Goal: Information Seeking & Learning: Find specific fact

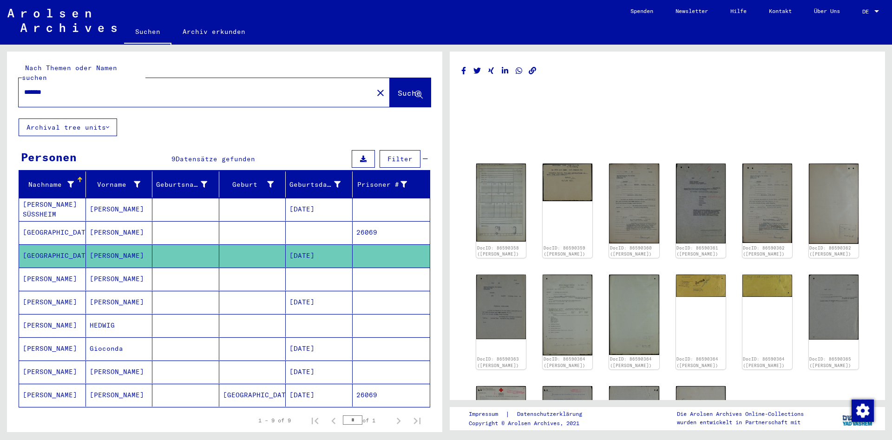
click at [159, 87] on input "*******" at bounding box center [195, 92] width 343 height 10
drag, startPoint x: 126, startPoint y: 83, endPoint x: 0, endPoint y: 99, distance: 127.0
click at [24, 97] on input "*******" at bounding box center [195, 92] width 343 height 10
type input "*******"
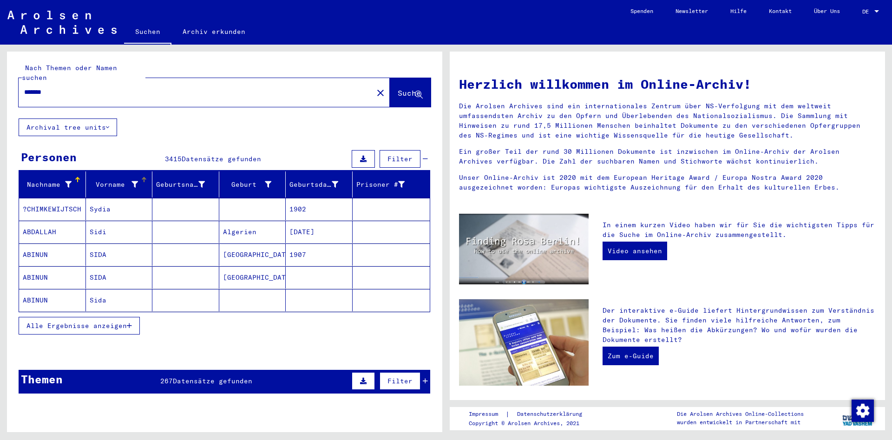
click at [137, 177] on div "Vorname" at bounding box center [121, 184] width 63 height 15
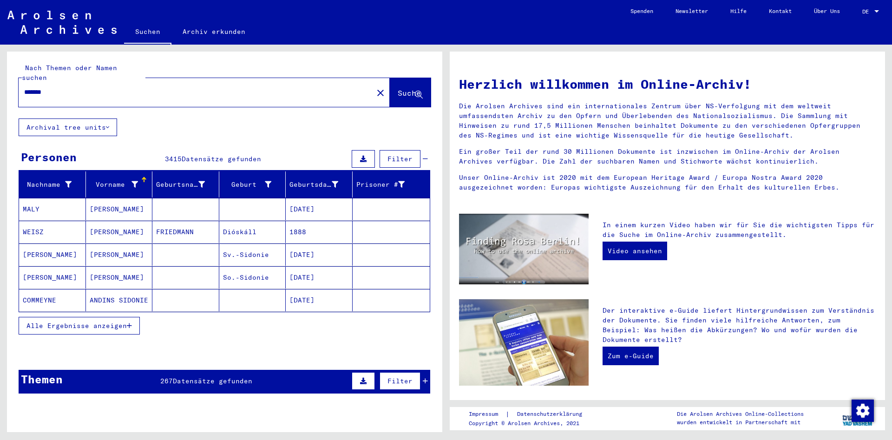
click at [118, 317] on button "Alle Ergebnisse anzeigen" at bounding box center [79, 326] width 121 height 18
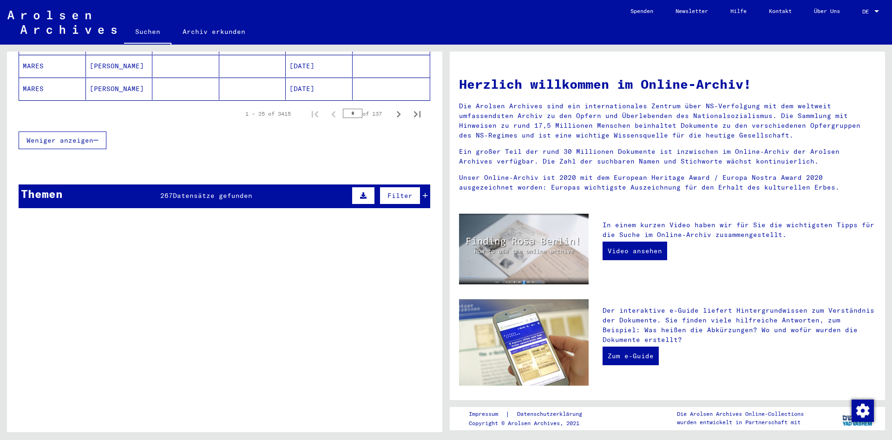
scroll to position [684, 0]
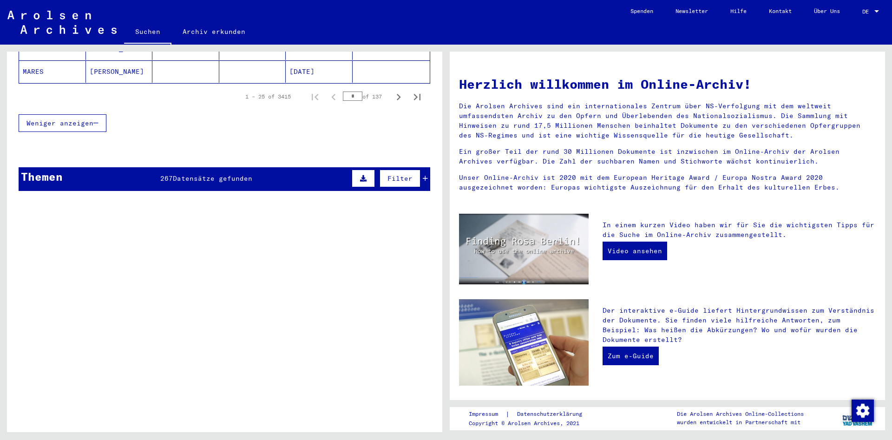
drag, startPoint x: 359, startPoint y: 87, endPoint x: 320, endPoint y: 89, distance: 39.0
click at [343, 91] on input "*" at bounding box center [353, 95] width 20 height 9
drag, startPoint x: 357, startPoint y: 87, endPoint x: 342, endPoint y: 88, distance: 14.4
click at [343, 91] on input "**" at bounding box center [353, 95] width 20 height 9
drag, startPoint x: 339, startPoint y: 85, endPoint x: 322, endPoint y: 88, distance: 17.5
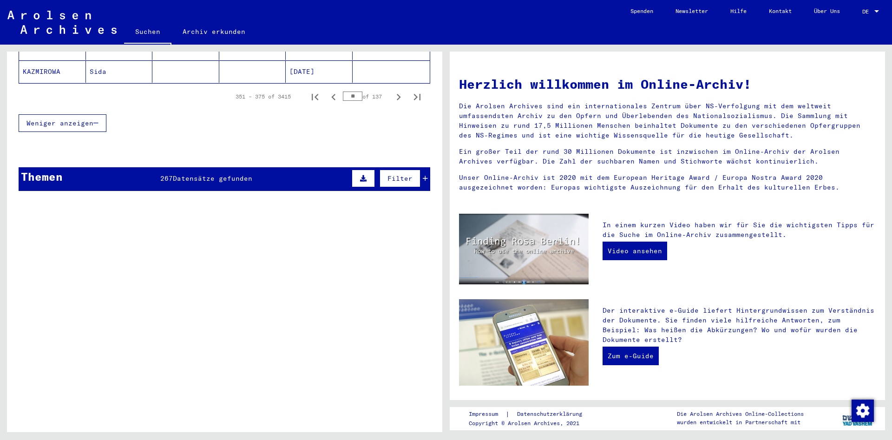
click at [343, 91] on input "**" at bounding box center [353, 95] width 20 height 9
drag, startPoint x: 358, startPoint y: 87, endPoint x: 346, endPoint y: 91, distance: 12.2
click at [346, 91] on input "**" at bounding box center [353, 95] width 20 height 9
drag, startPoint x: 359, startPoint y: 87, endPoint x: 324, endPoint y: 89, distance: 35.4
click at [343, 91] on input "**" at bounding box center [353, 95] width 20 height 9
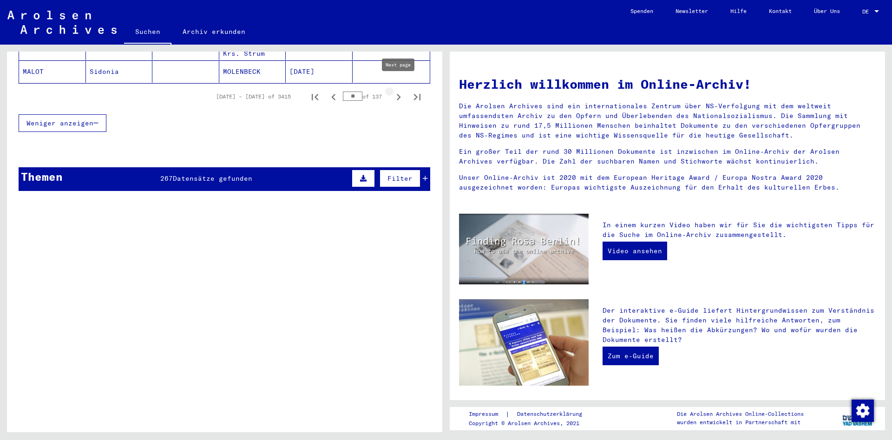
click at [393, 91] on icon "Next page" at bounding box center [398, 97] width 13 height 13
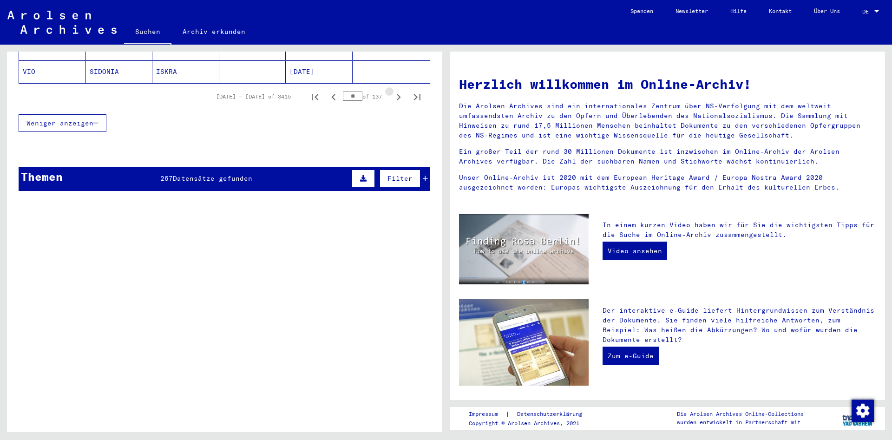
click at [393, 91] on icon "Next page" at bounding box center [398, 97] width 13 height 13
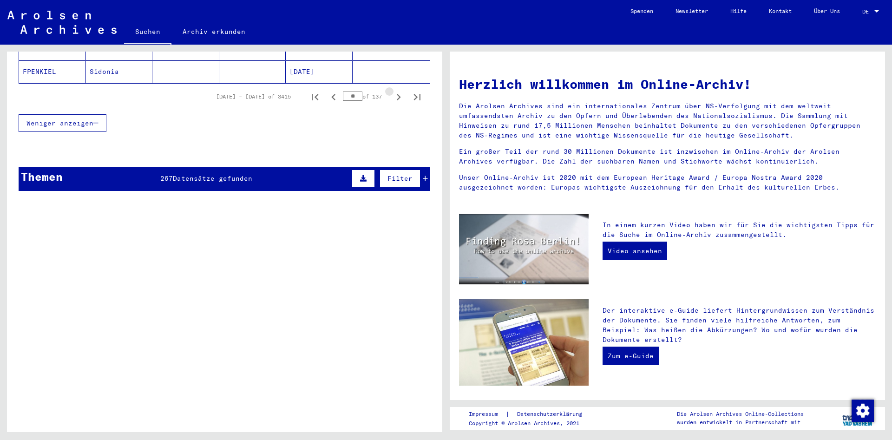
click at [393, 91] on icon "Next page" at bounding box center [398, 97] width 13 height 13
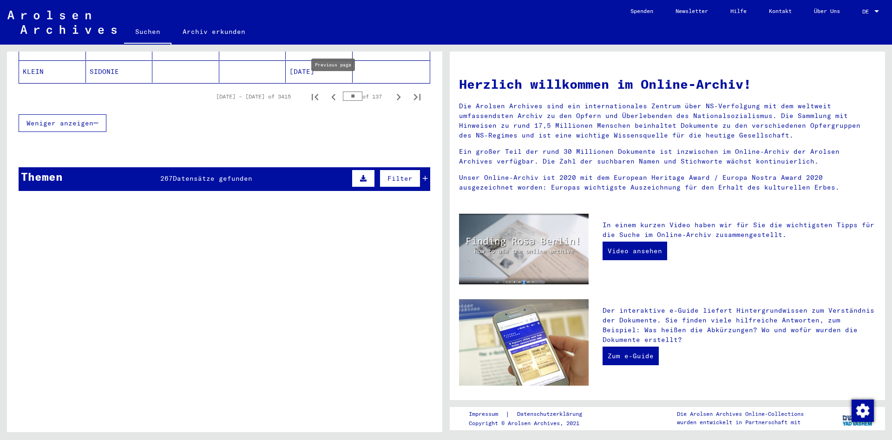
click at [332, 94] on icon "Previous page" at bounding box center [333, 97] width 4 height 7
click at [397, 91] on icon "Next page" at bounding box center [398, 97] width 13 height 13
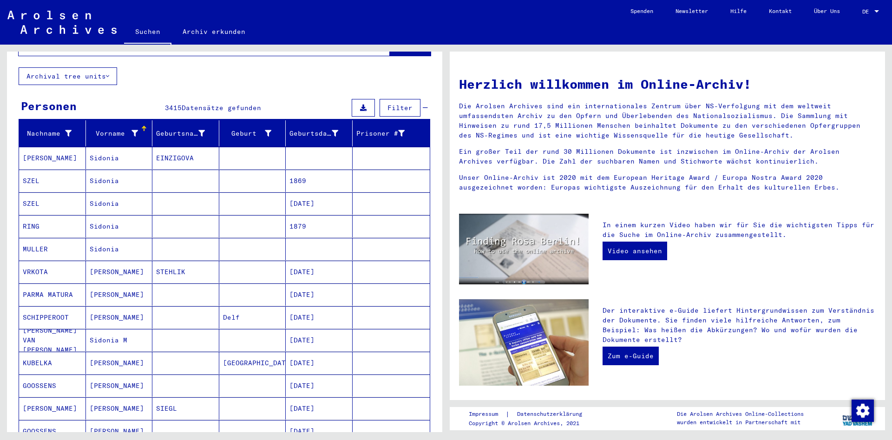
scroll to position [32, 0]
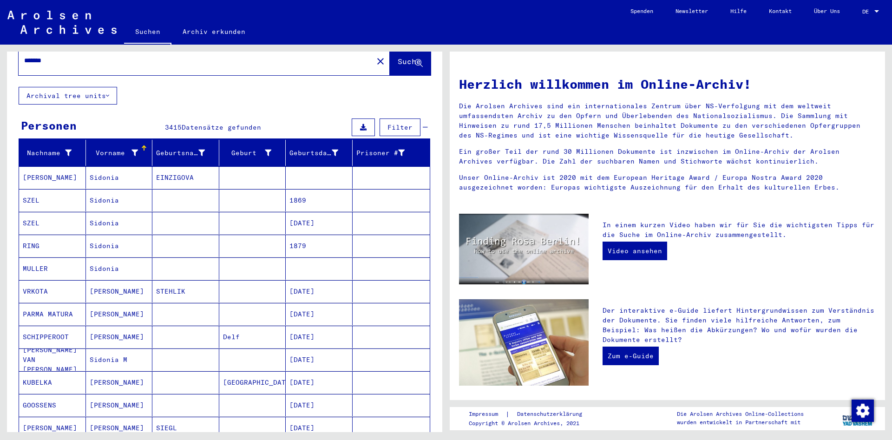
click at [404, 123] on span "Filter" at bounding box center [399, 127] width 25 height 8
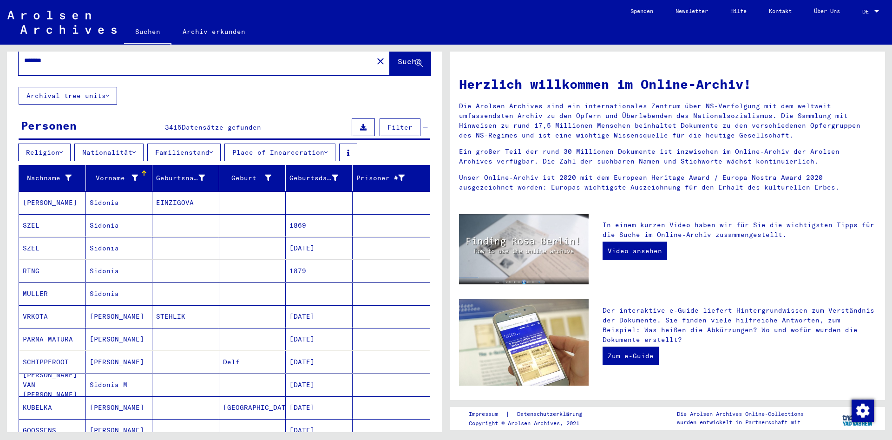
click at [292, 143] on button "Place of Incarceration" at bounding box center [279, 152] width 111 height 18
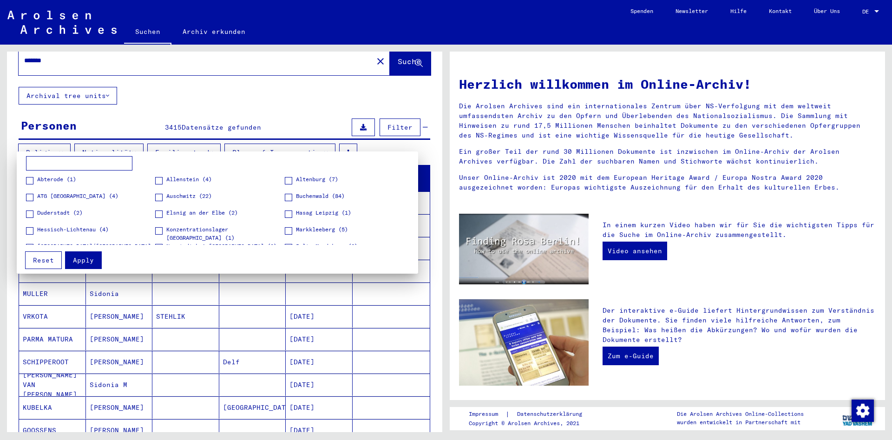
click at [292, 142] on div at bounding box center [446, 220] width 892 height 440
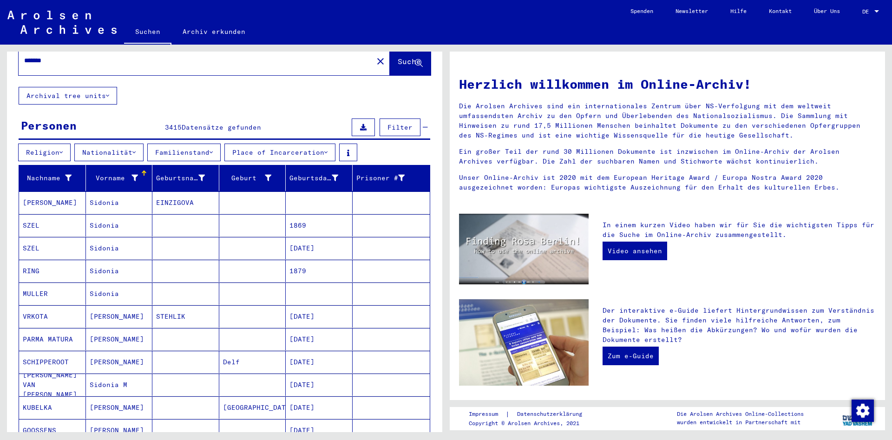
click at [205, 143] on button "Familienstand" at bounding box center [183, 152] width 73 height 18
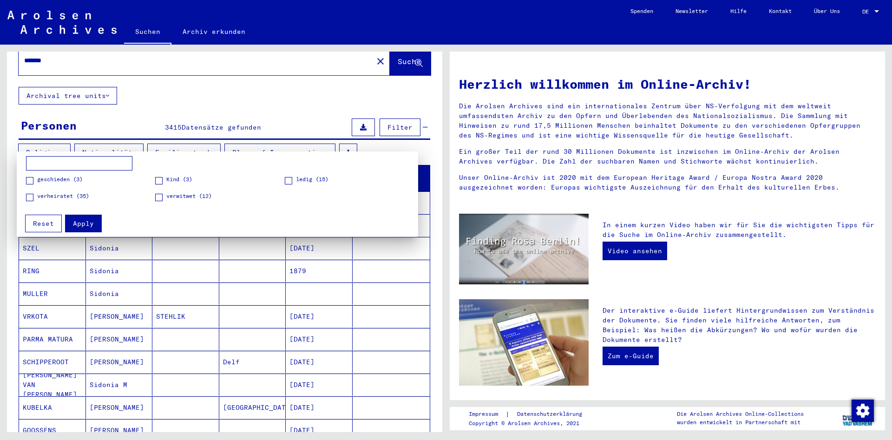
click at [205, 141] on div at bounding box center [446, 220] width 892 height 440
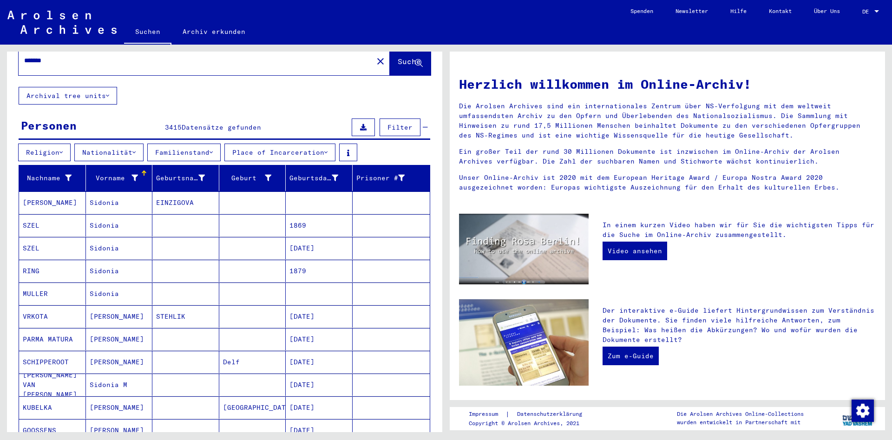
click at [47, 143] on button "Religion" at bounding box center [44, 152] width 52 height 18
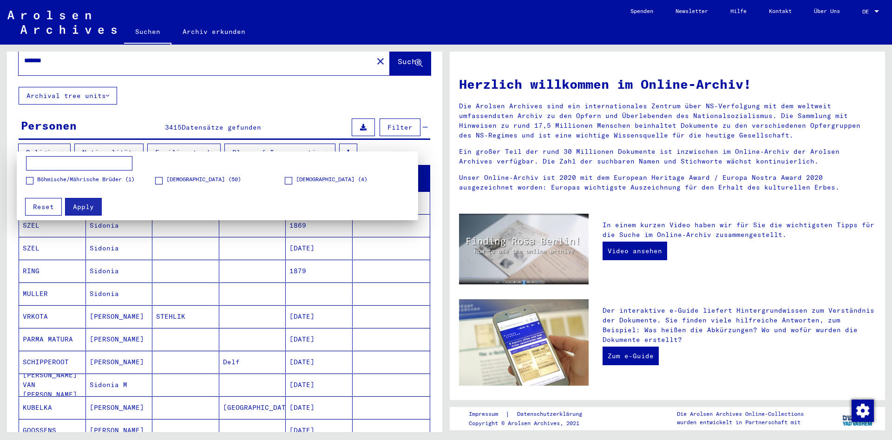
click at [47, 142] on div at bounding box center [446, 220] width 892 height 440
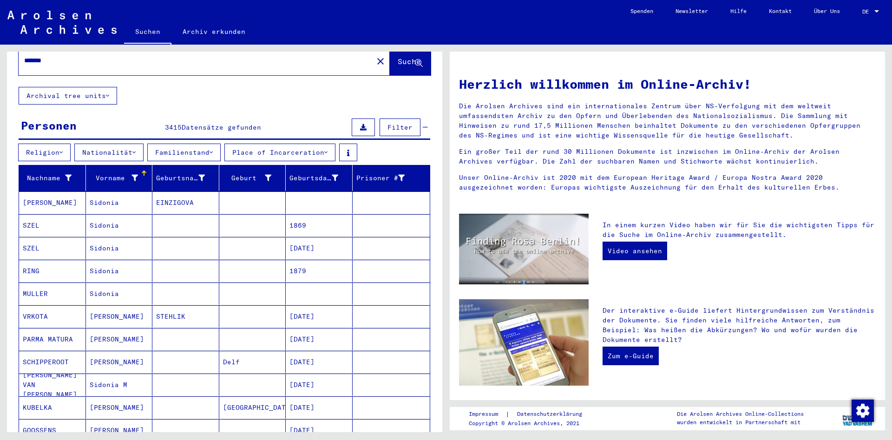
click at [137, 143] on button "Nationalität" at bounding box center [108, 152] width 69 height 18
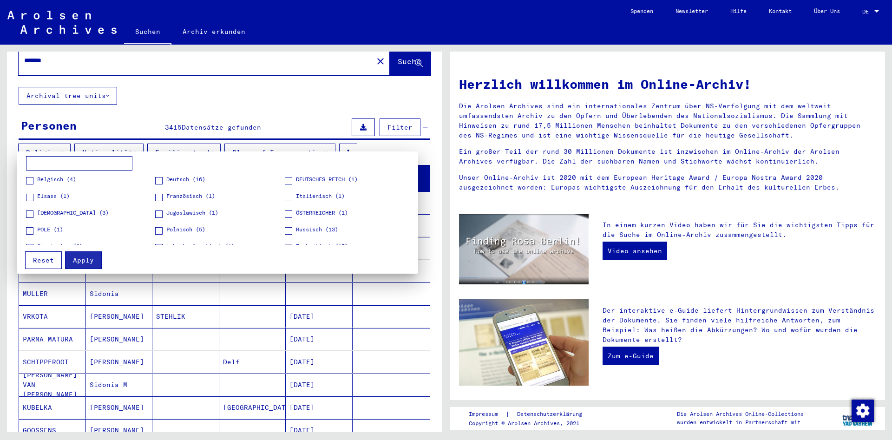
click at [137, 142] on div at bounding box center [446, 220] width 892 height 440
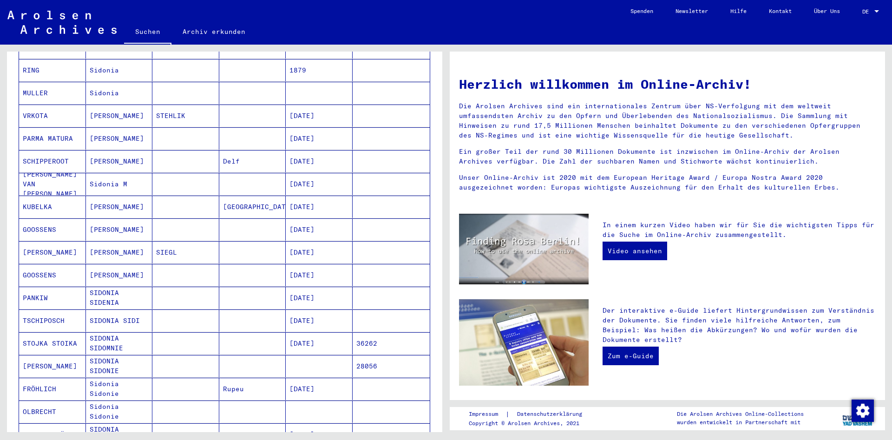
scroll to position [0, 0]
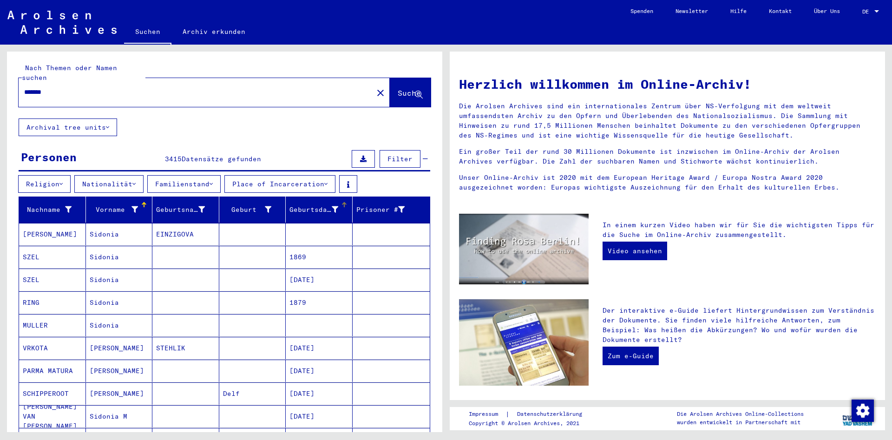
click at [332, 205] on div "Geburtsdatum" at bounding box center [313, 210] width 49 height 10
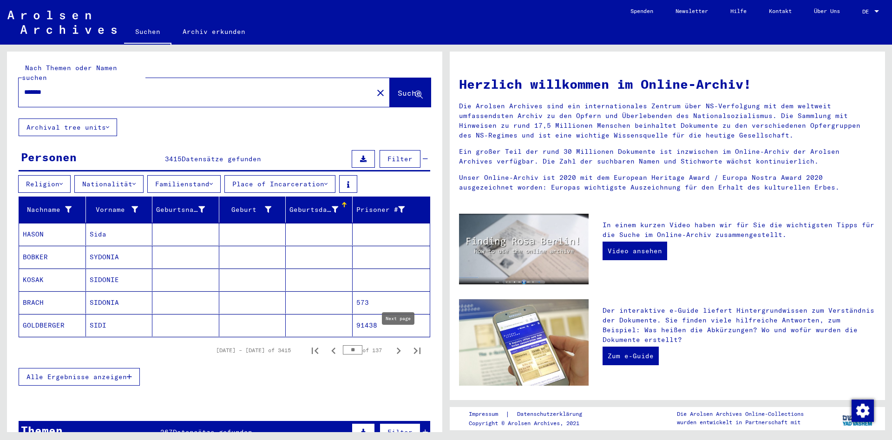
click at [397, 344] on icon "Next page" at bounding box center [398, 350] width 13 height 13
type input "**"
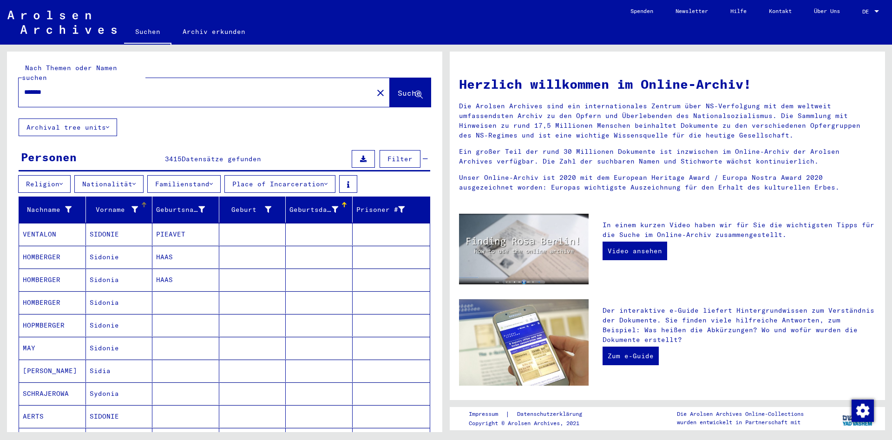
click at [131, 205] on div at bounding box center [134, 210] width 7 height 10
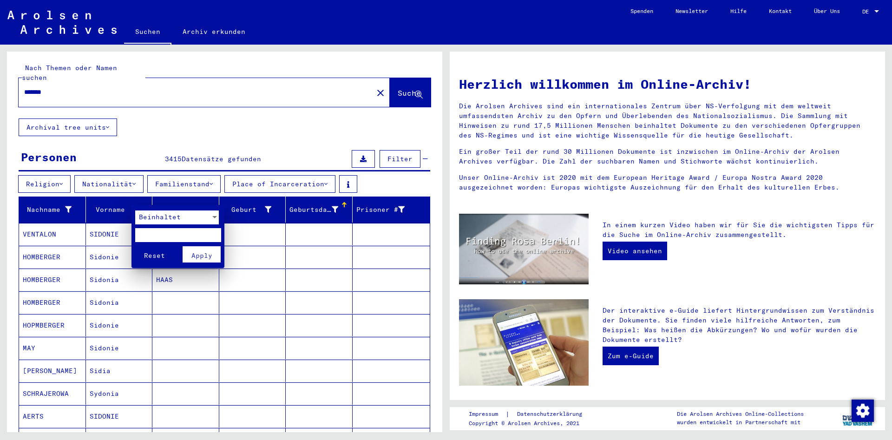
click at [215, 215] on div at bounding box center [214, 217] width 8 height 14
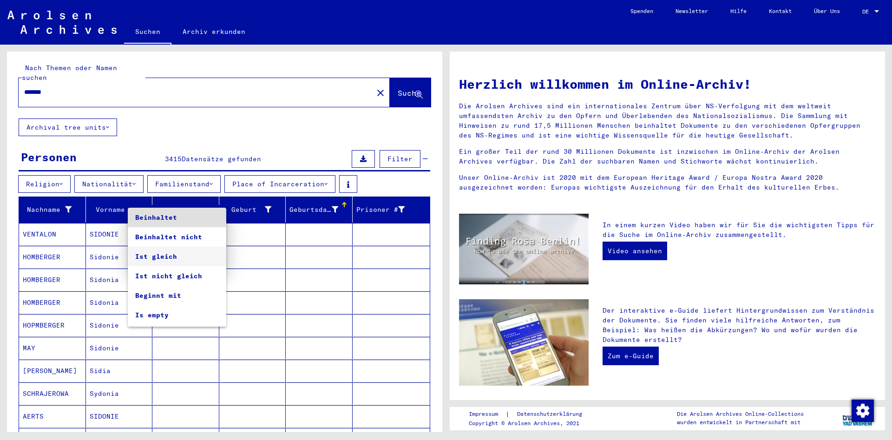
click at [197, 255] on span "Ist gleich" at bounding box center [177, 257] width 84 height 20
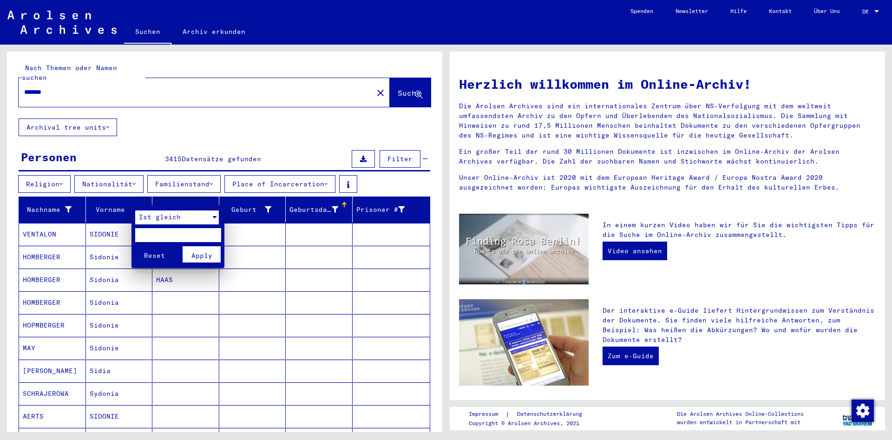
click at [182, 234] on input "text" at bounding box center [178, 235] width 86 height 14
type input "*******"
click at [202, 252] on span "Apply" at bounding box center [201, 255] width 21 height 8
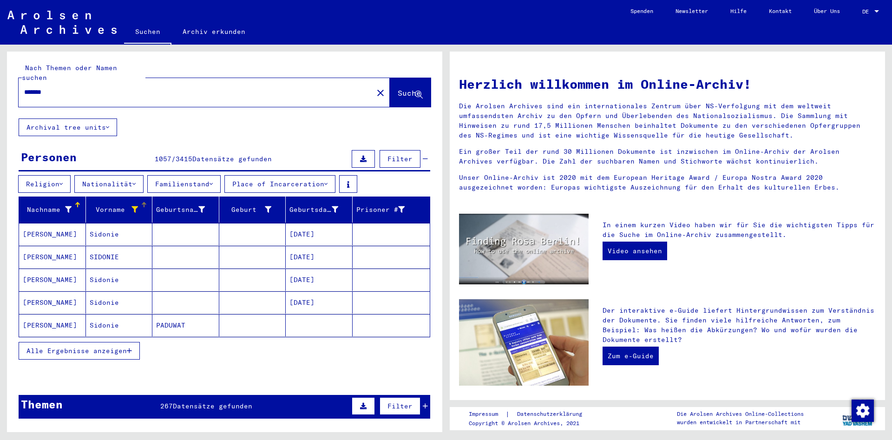
click at [95, 346] on button "Alle Ergebnisse anzeigen" at bounding box center [79, 351] width 121 height 18
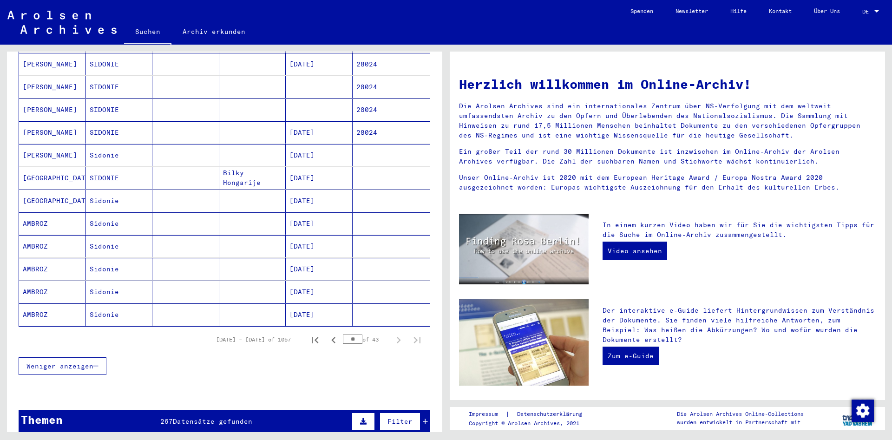
scroll to position [502, 0]
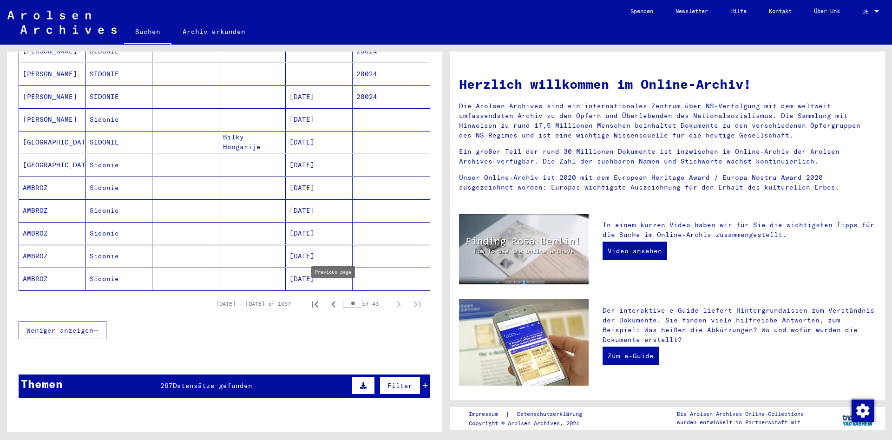
click at [335, 298] on icon "Previous page" at bounding box center [333, 304] width 13 height 13
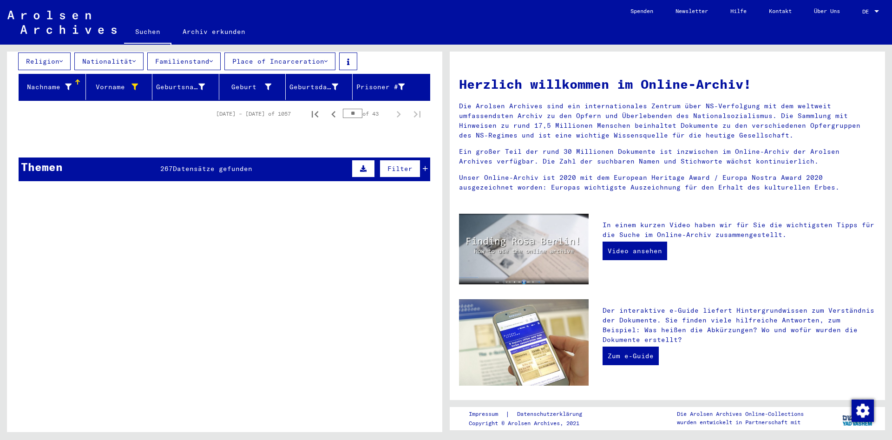
scroll to position [0, 0]
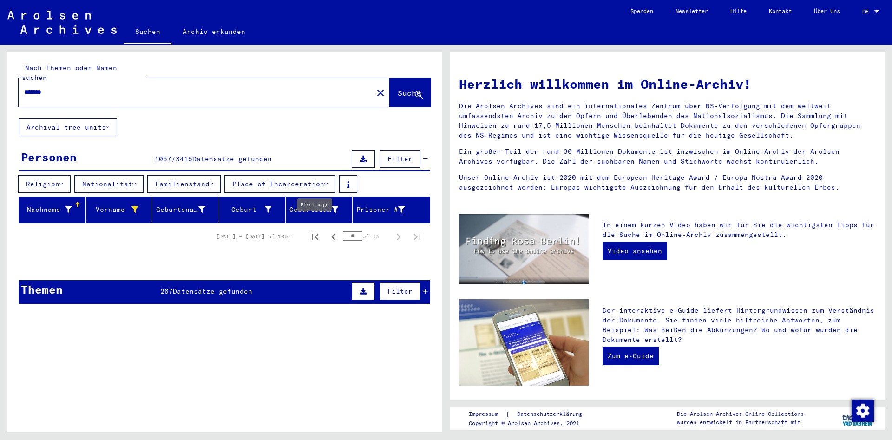
click at [313, 230] on icon "First page" at bounding box center [314, 236] width 13 height 13
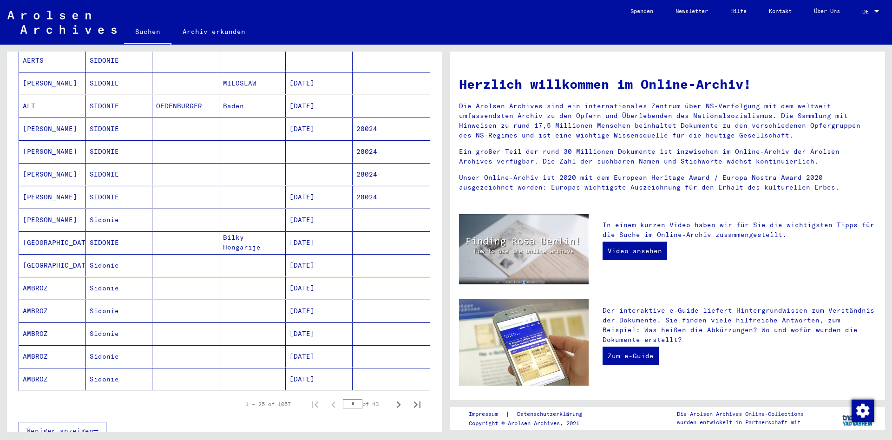
scroll to position [451, 0]
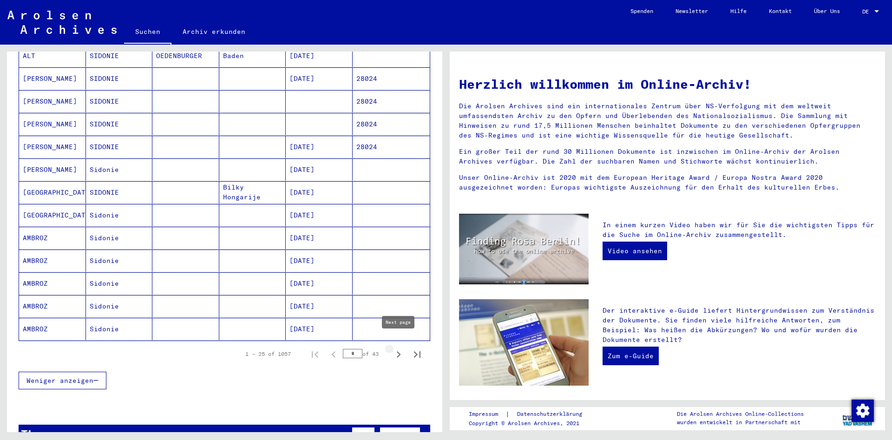
click at [398, 351] on icon "Next page" at bounding box center [399, 354] width 4 height 7
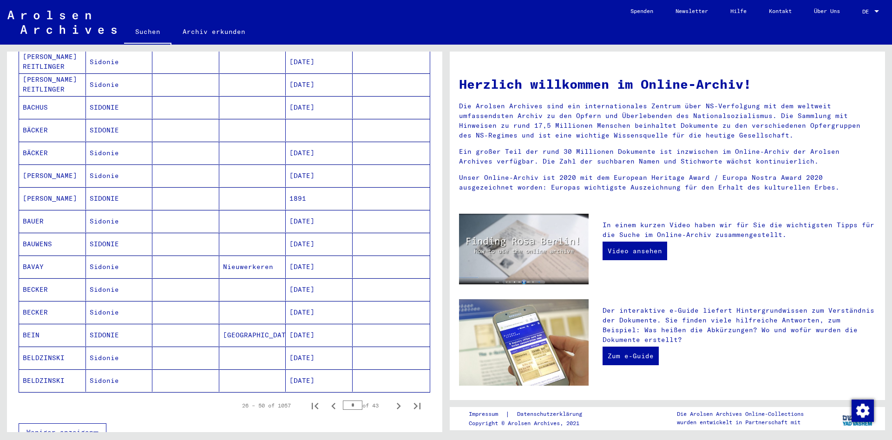
scroll to position [401, 0]
click at [397, 398] on icon "Next page" at bounding box center [398, 404] width 13 height 13
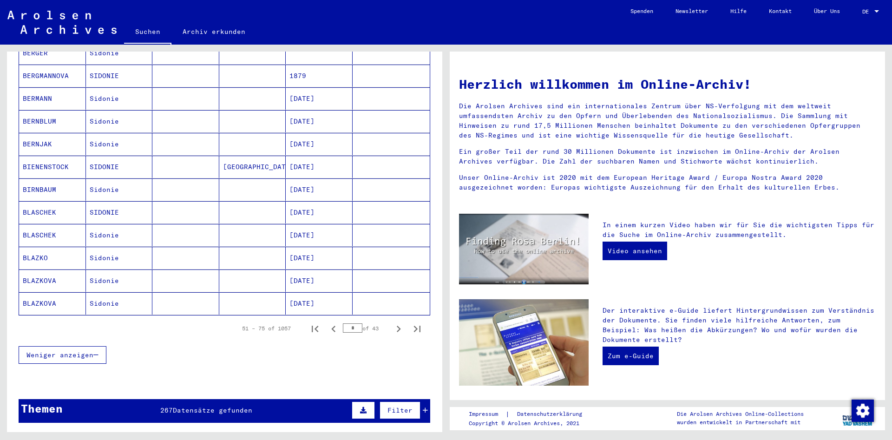
scroll to position [502, 0]
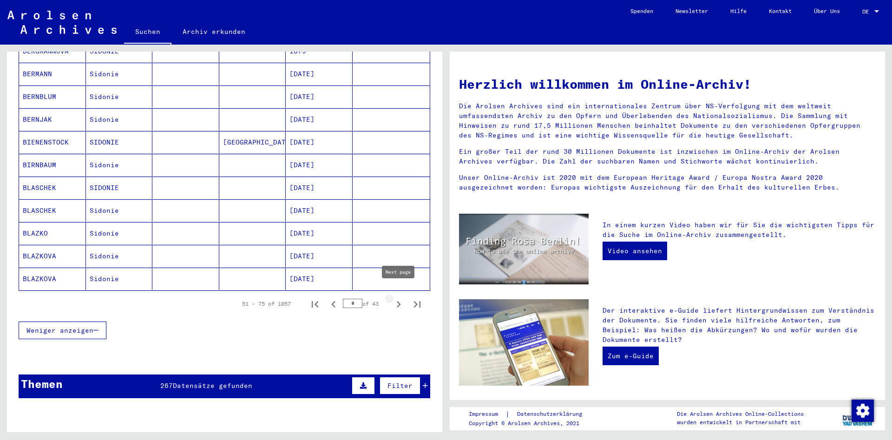
click at [399, 298] on icon "Next page" at bounding box center [398, 304] width 13 height 13
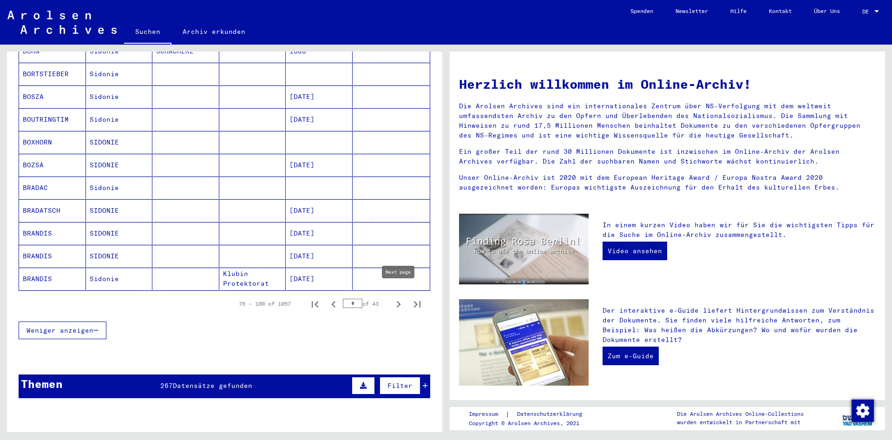
click at [399, 298] on icon "Next page" at bounding box center [398, 304] width 13 height 13
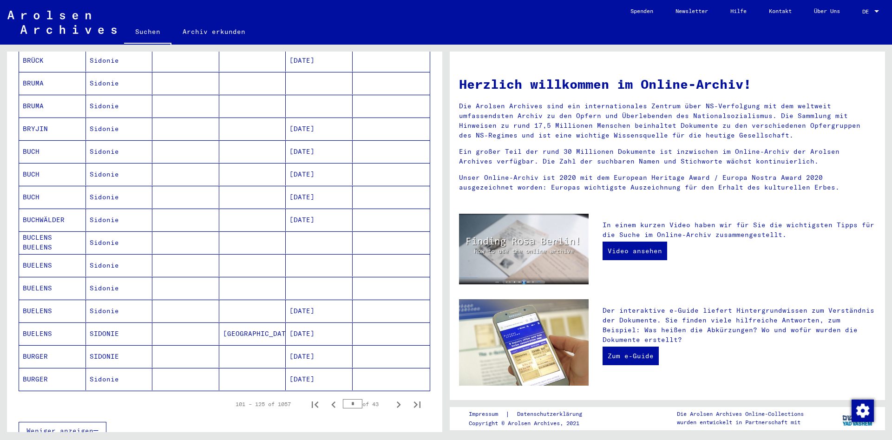
scroll to position [451, 0]
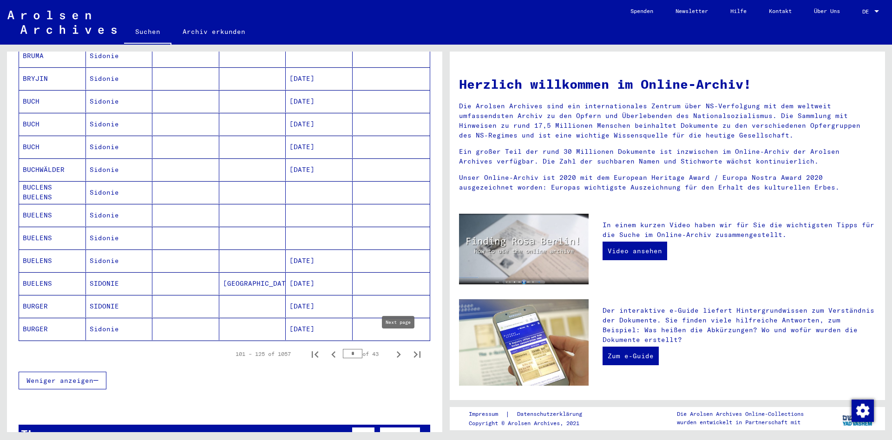
click at [398, 351] on icon "Next page" at bounding box center [399, 354] width 4 height 7
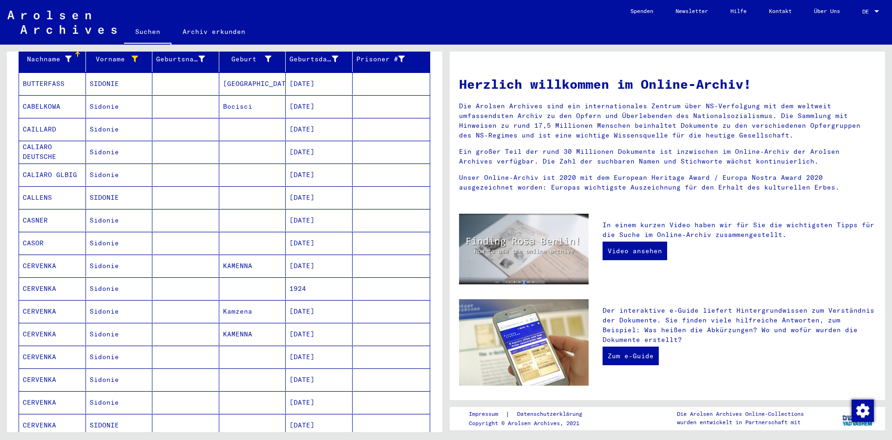
scroll to position [0, 0]
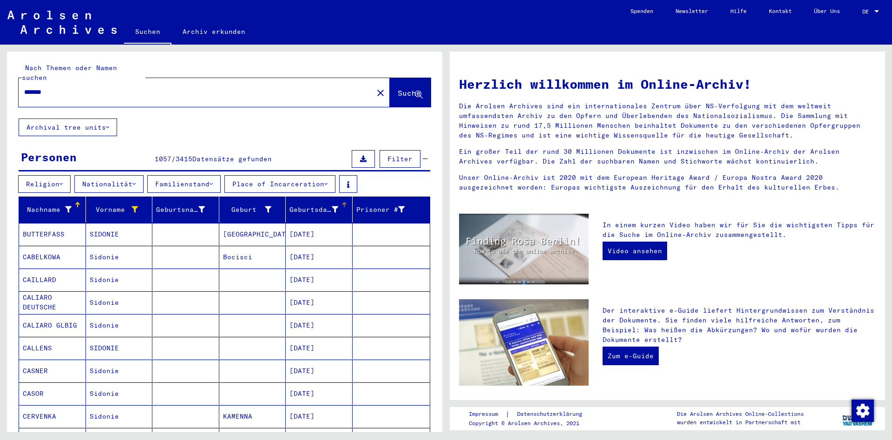
click at [307, 205] on div "Geburtsdatum" at bounding box center [313, 210] width 49 height 10
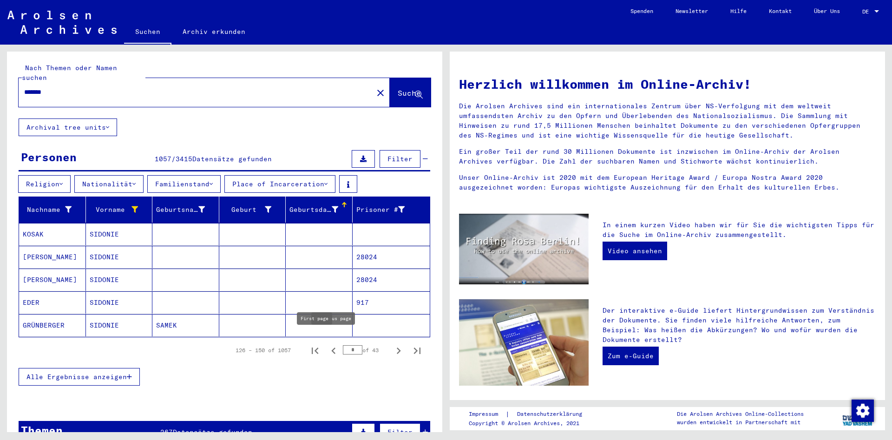
click at [314, 344] on icon "First page" at bounding box center [314, 350] width 13 height 13
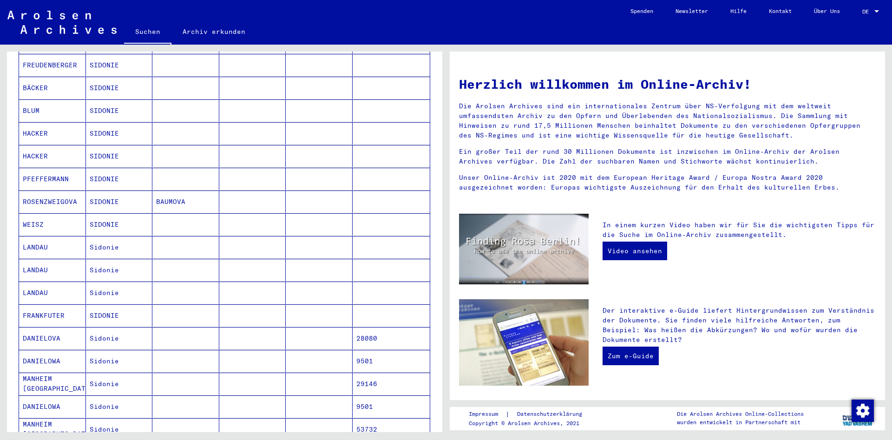
scroll to position [652, 0]
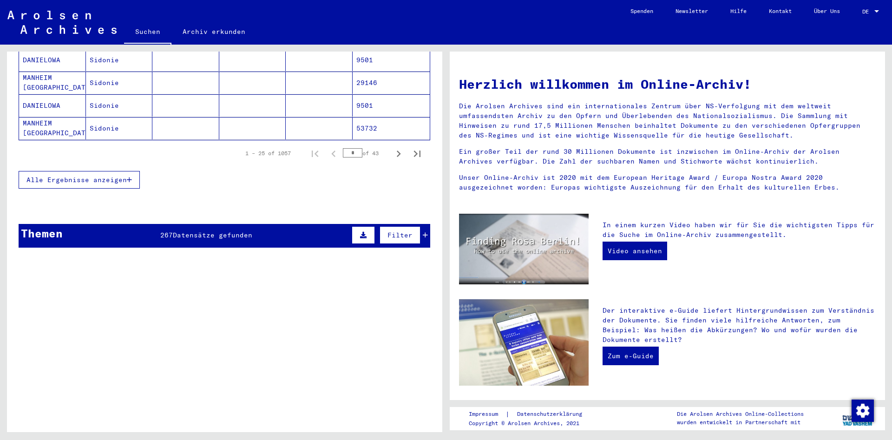
click at [355, 148] on input "*" at bounding box center [353, 152] width 20 height 9
drag, startPoint x: 358, startPoint y: 142, endPoint x: 325, endPoint y: 140, distance: 33.0
click at [343, 148] on input "*" at bounding box center [353, 152] width 20 height 9
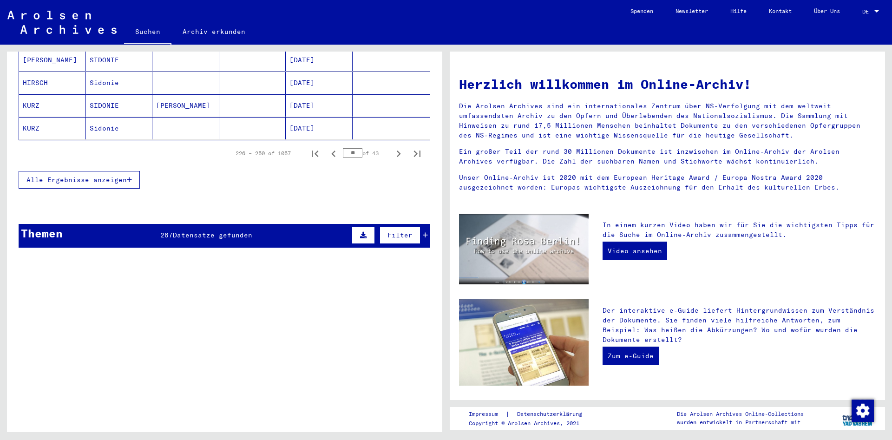
drag, startPoint x: 356, startPoint y: 145, endPoint x: 330, endPoint y: 144, distance: 26.5
click at [343, 148] on input "**" at bounding box center [353, 152] width 20 height 9
drag, startPoint x: 357, startPoint y: 145, endPoint x: 316, endPoint y: 146, distance: 40.9
click at [343, 148] on input "**" at bounding box center [353, 152] width 20 height 9
click at [330, 147] on icon "Previous page" at bounding box center [333, 153] width 13 height 13
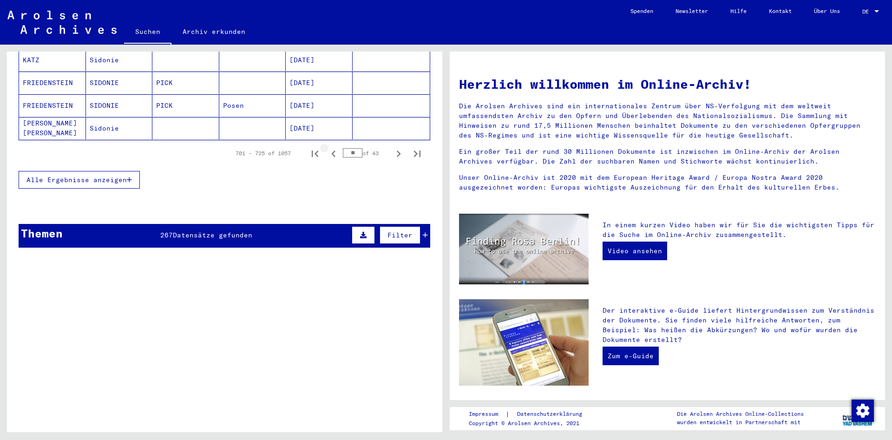
click at [331, 147] on icon "Previous page" at bounding box center [333, 153] width 13 height 13
click at [330, 147] on icon "Previous page" at bounding box center [333, 153] width 13 height 13
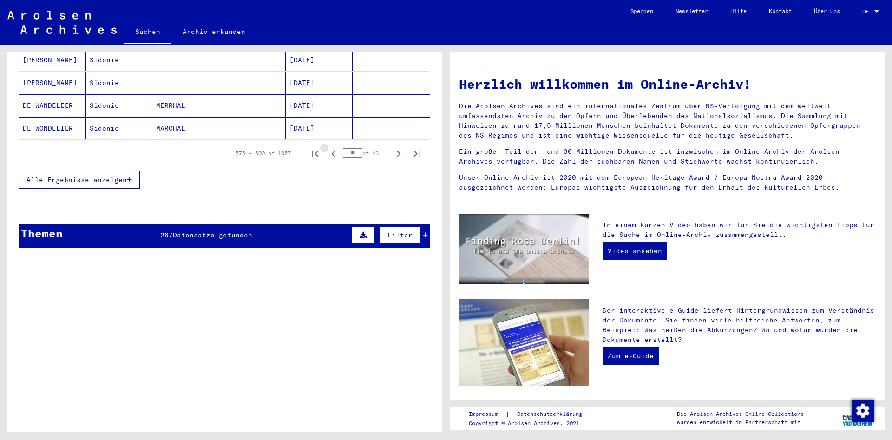
click at [330, 147] on icon "Previous page" at bounding box center [333, 153] width 13 height 13
click at [399, 150] on icon "Next page" at bounding box center [399, 153] width 4 height 7
click at [397, 147] on icon "Next page" at bounding box center [398, 153] width 13 height 13
type input "**"
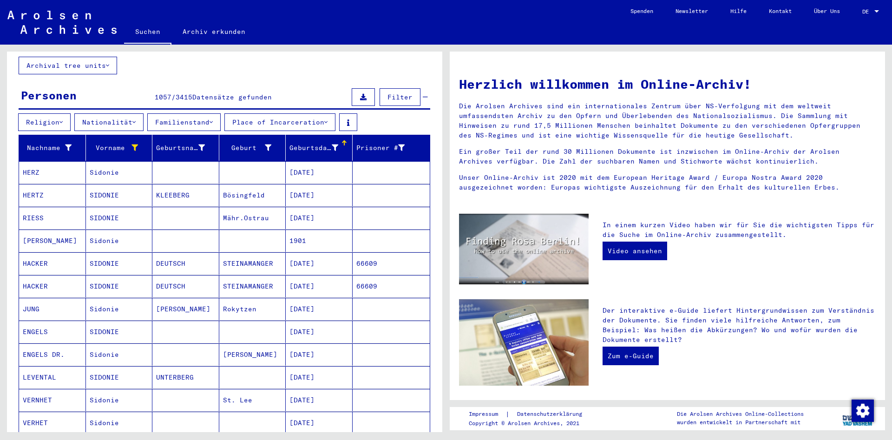
scroll to position [50, 0]
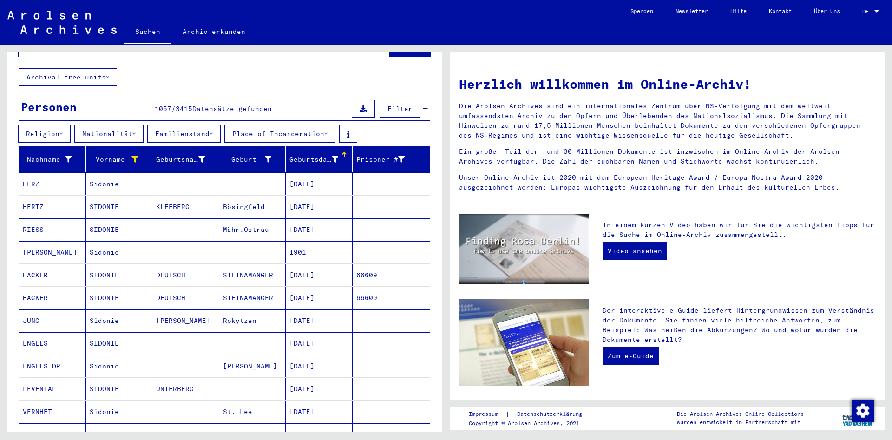
click at [129, 242] on mat-cell "Sidonie" at bounding box center [119, 252] width 67 height 22
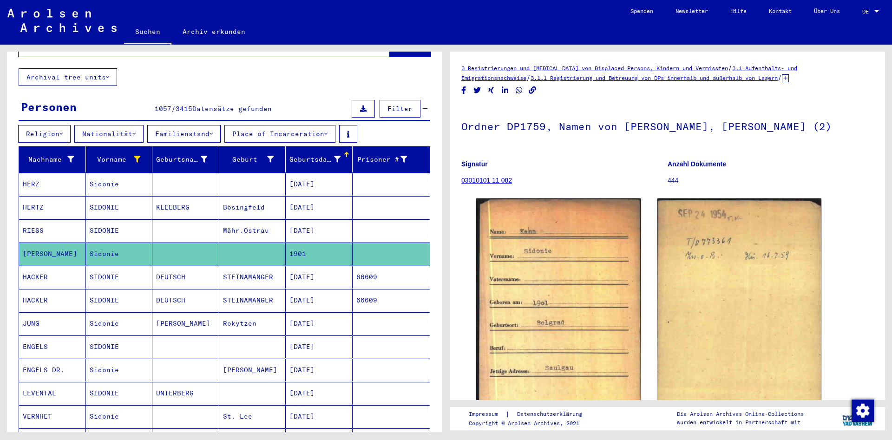
click at [133, 268] on mat-cell "SIDONIE" at bounding box center [119, 277] width 67 height 23
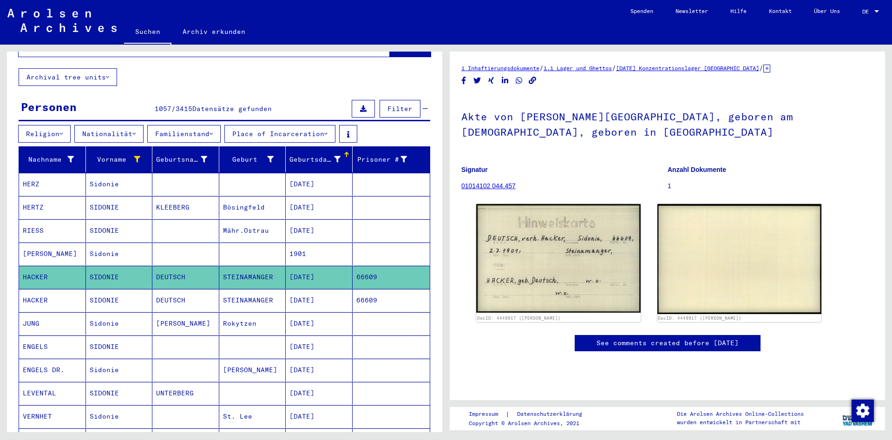
click at [128, 291] on mat-cell "SIDONIE" at bounding box center [119, 300] width 67 height 23
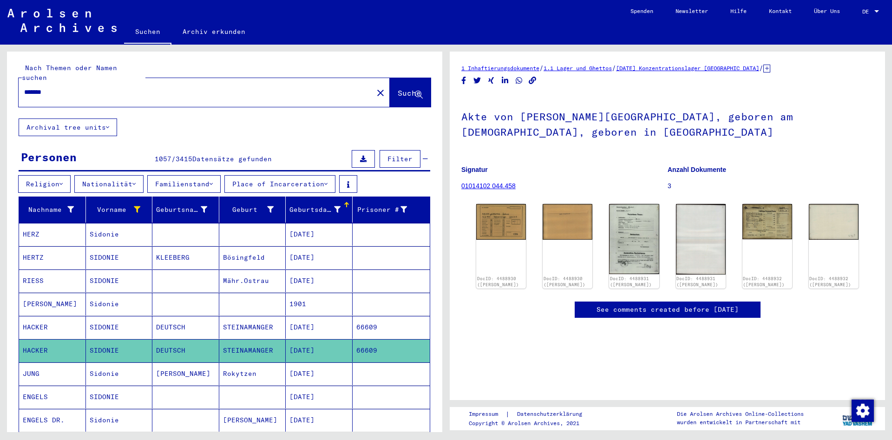
click at [375, 87] on mat-icon "close" at bounding box center [380, 92] width 11 height 11
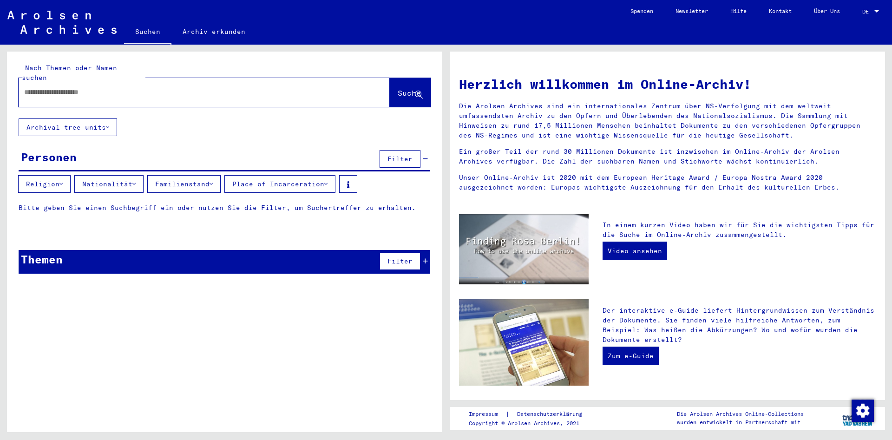
click at [82, 87] on input "text" at bounding box center [193, 92] width 338 height 10
type input "*****"
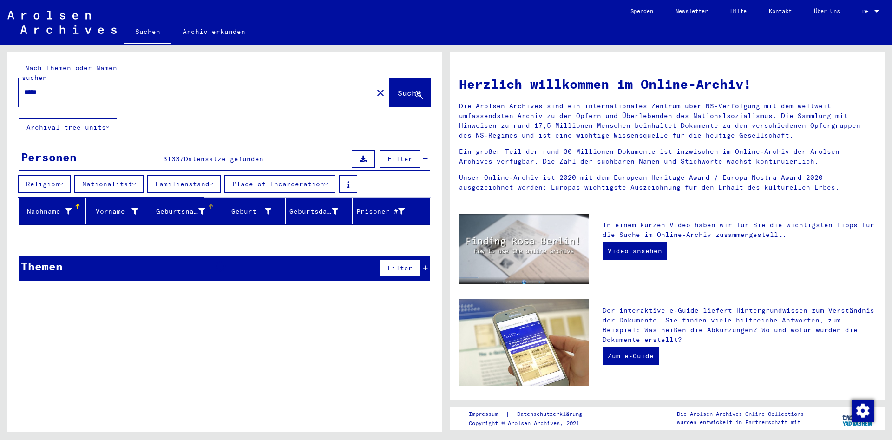
click at [189, 204] on div "Geburtsname" at bounding box center [187, 211] width 63 height 15
click at [202, 208] on icon at bounding box center [201, 211] width 7 height 7
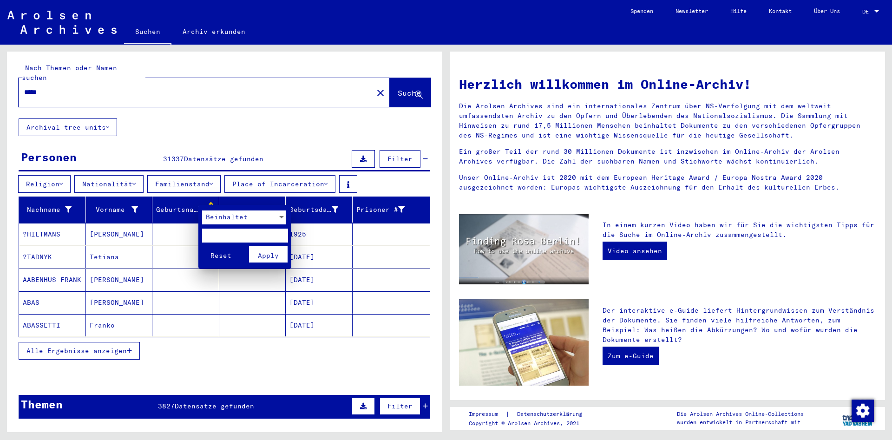
click at [285, 216] on div at bounding box center [281, 217] width 8 height 14
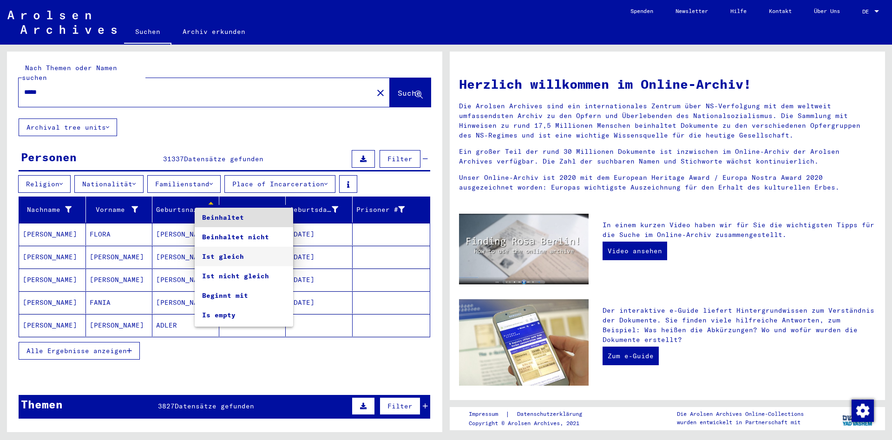
click at [242, 257] on span "Ist gleich" at bounding box center [244, 257] width 84 height 20
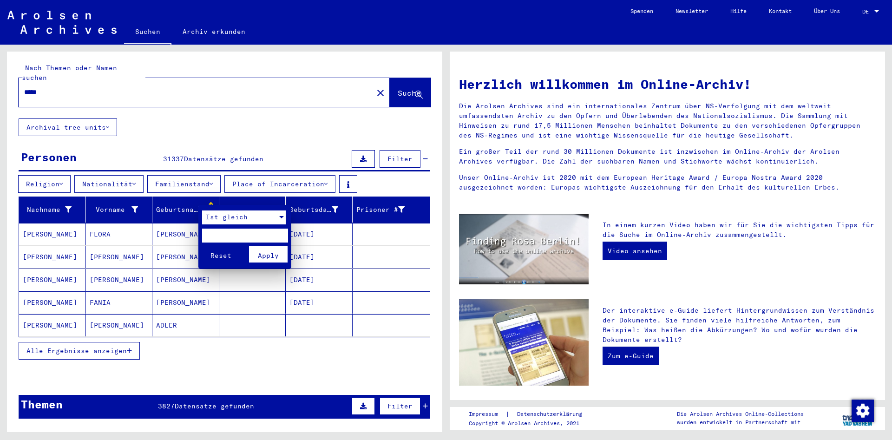
click at [228, 237] on input "text" at bounding box center [245, 235] width 86 height 14
type input "*****"
click at [272, 254] on span "Apply" at bounding box center [268, 255] width 21 height 8
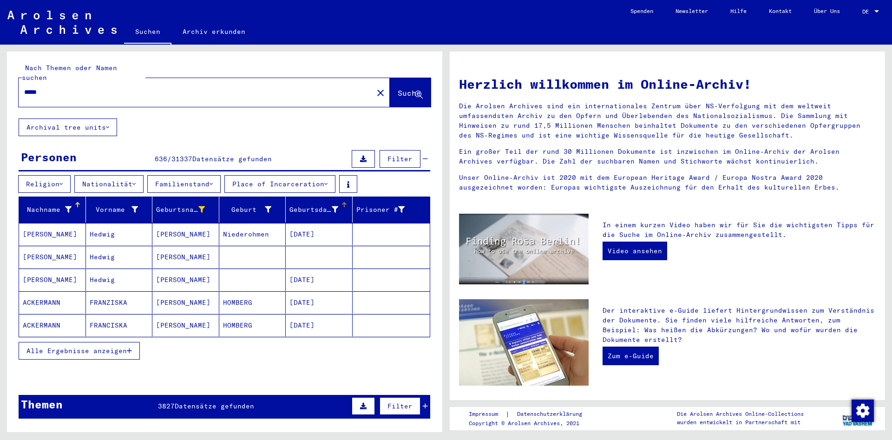
click at [307, 205] on div "Geburtsdatum" at bounding box center [313, 210] width 49 height 10
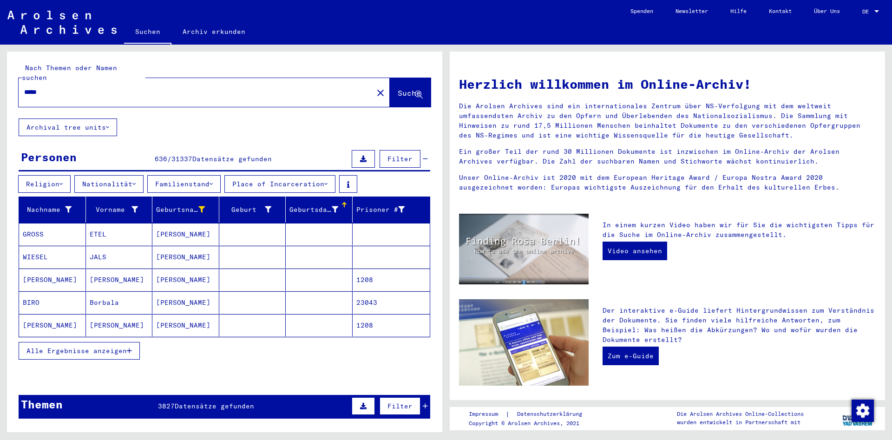
click at [108, 346] on span "Alle Ergebnisse anzeigen" at bounding box center [76, 350] width 100 height 8
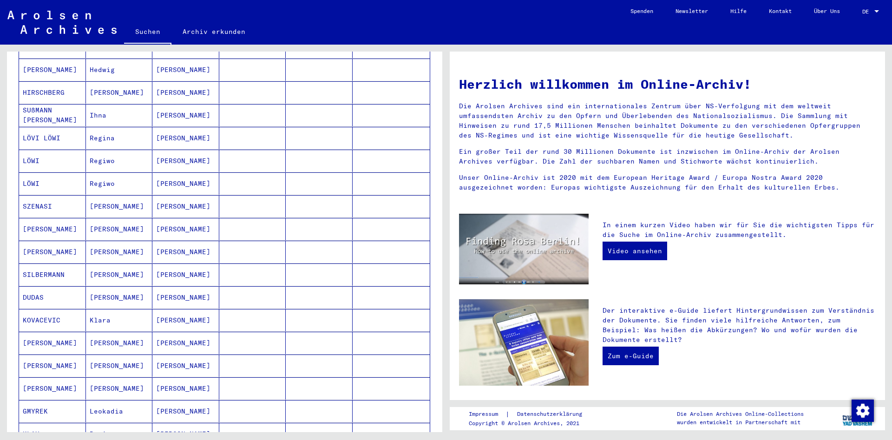
scroll to position [602, 0]
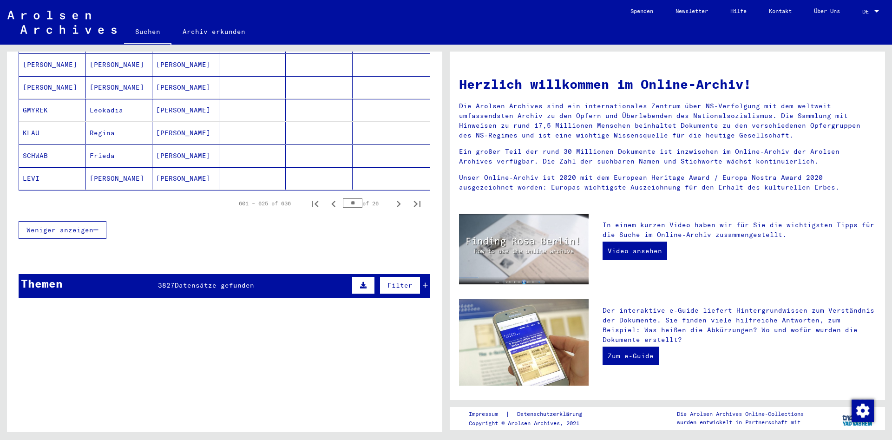
drag, startPoint x: 356, startPoint y: 193, endPoint x: 330, endPoint y: 195, distance: 26.5
click at [343, 198] on input "**" at bounding box center [353, 202] width 20 height 9
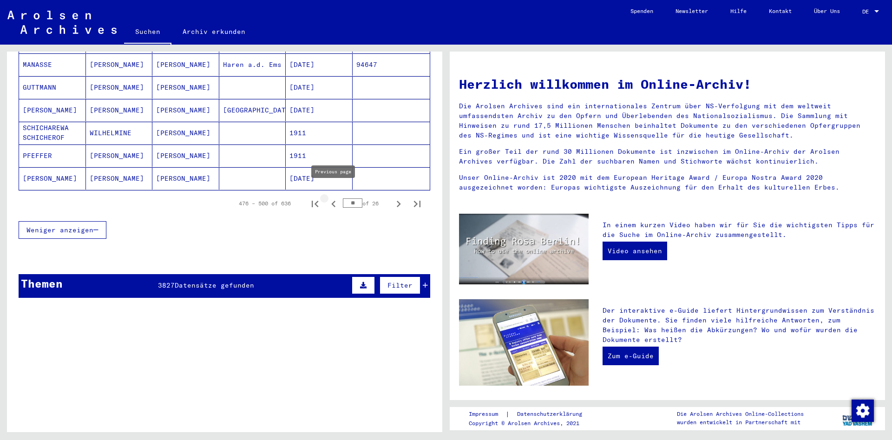
click at [333, 197] on icon "Previous page" at bounding box center [333, 203] width 13 height 13
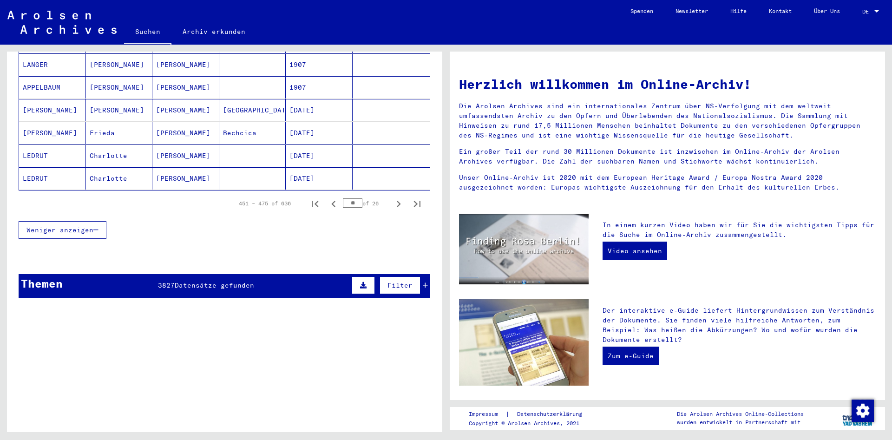
click at [333, 197] on icon "Previous page" at bounding box center [333, 203] width 13 height 13
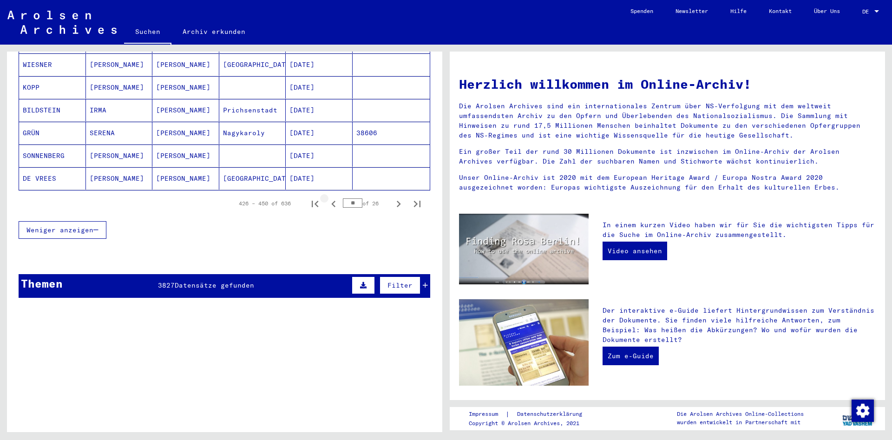
click at [333, 197] on icon "Previous page" at bounding box center [333, 203] width 13 height 13
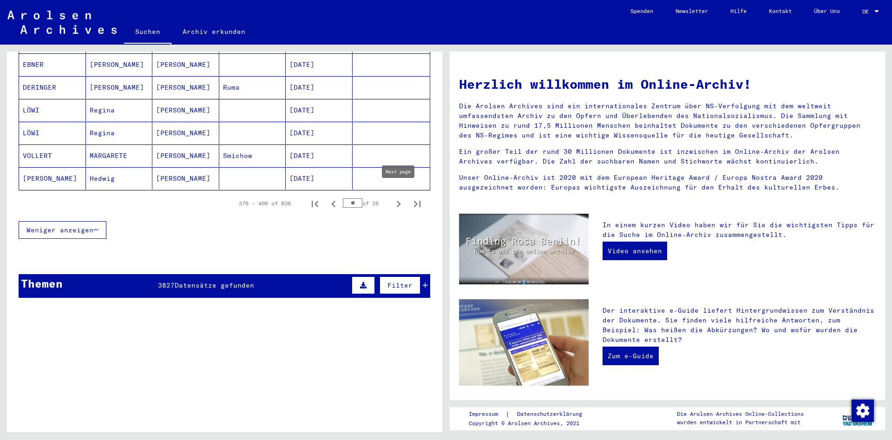
click at [395, 202] on button "Next page" at bounding box center [398, 203] width 19 height 19
click at [398, 197] on icon "Next page" at bounding box center [398, 203] width 13 height 13
type input "**"
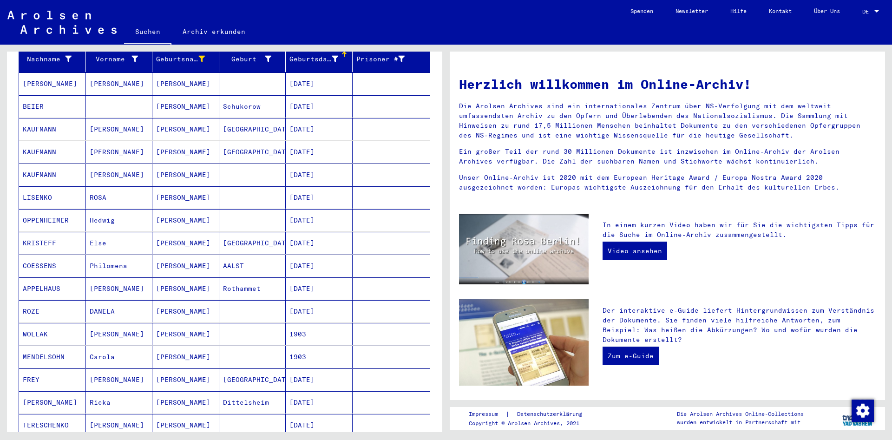
scroll to position [0, 0]
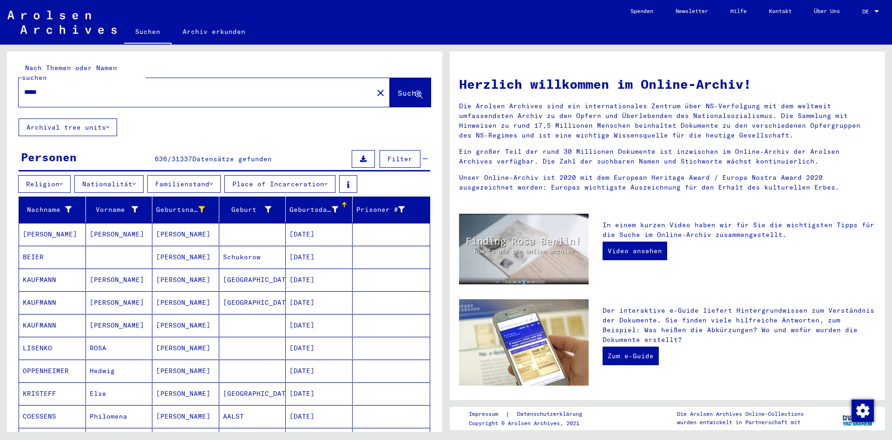
drag, startPoint x: 59, startPoint y: 75, endPoint x: 0, endPoint y: 75, distance: 58.5
click at [24, 87] on input "*****" at bounding box center [193, 92] width 338 height 10
type input "**********"
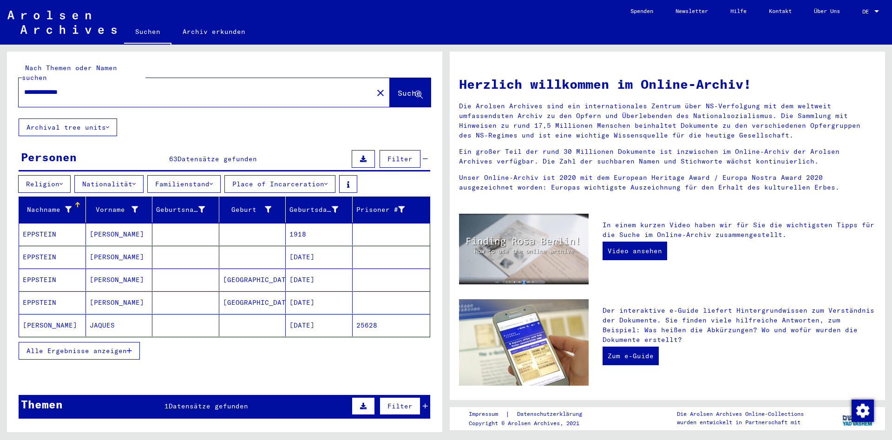
click at [121, 345] on button "Alle Ergebnisse anzeigen" at bounding box center [79, 351] width 121 height 18
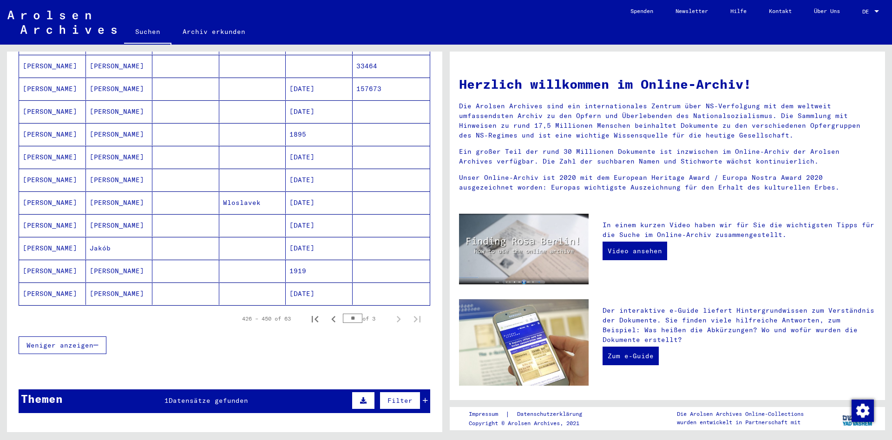
scroll to position [502, 0]
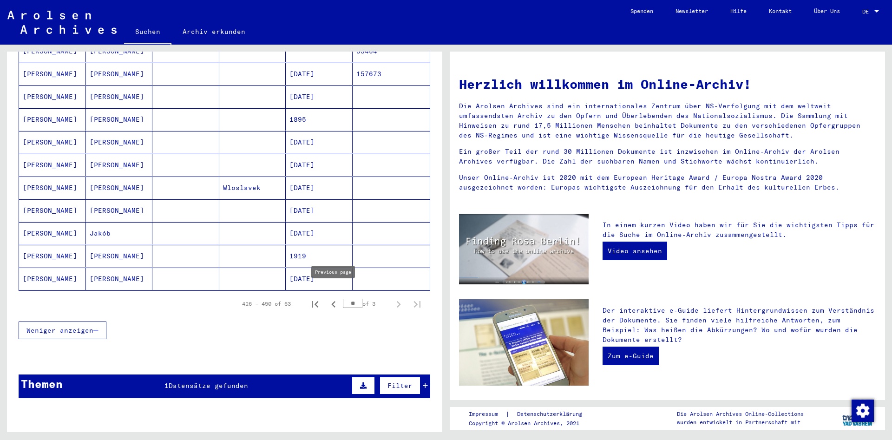
click at [330, 298] on icon "Previous page" at bounding box center [333, 304] width 13 height 13
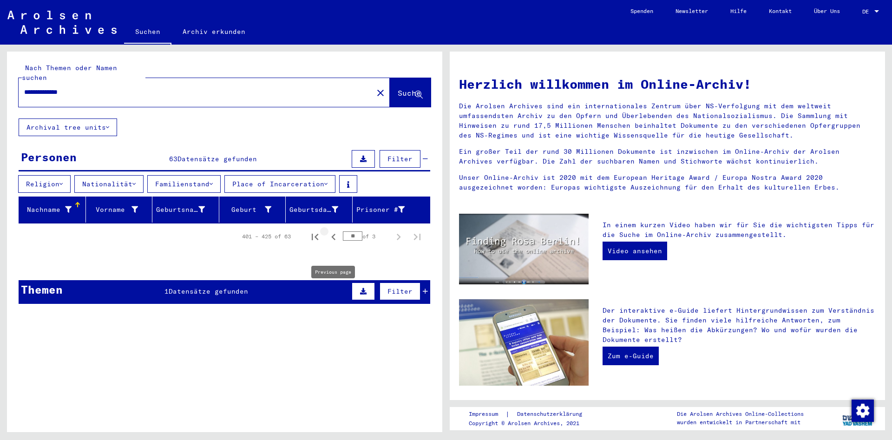
scroll to position [0, 0]
click at [315, 234] on icon "First page" at bounding box center [315, 237] width 7 height 7
type input "*"
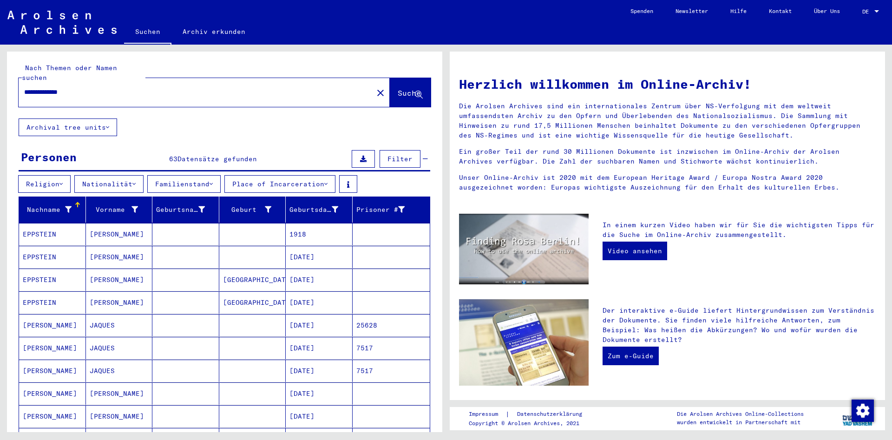
drag, startPoint x: 129, startPoint y: 80, endPoint x: 12, endPoint y: 85, distance: 117.2
click at [24, 87] on input "**********" at bounding box center [193, 92] width 338 height 10
type input "**********"
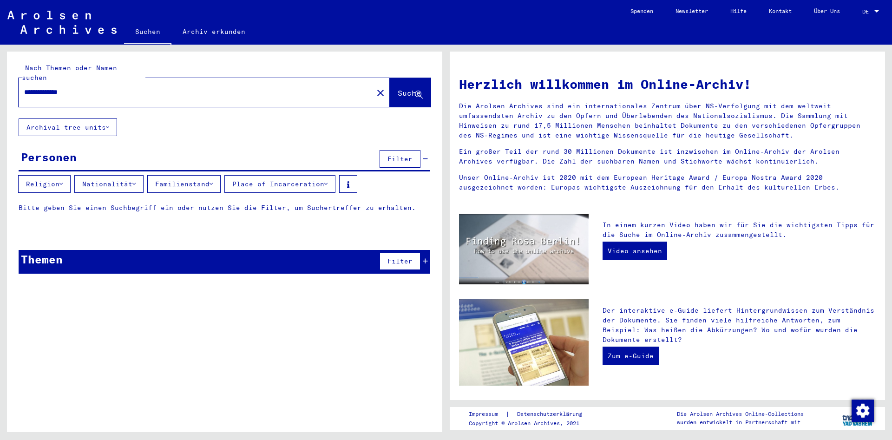
click at [404, 88] on span "Suche" at bounding box center [409, 92] width 23 height 9
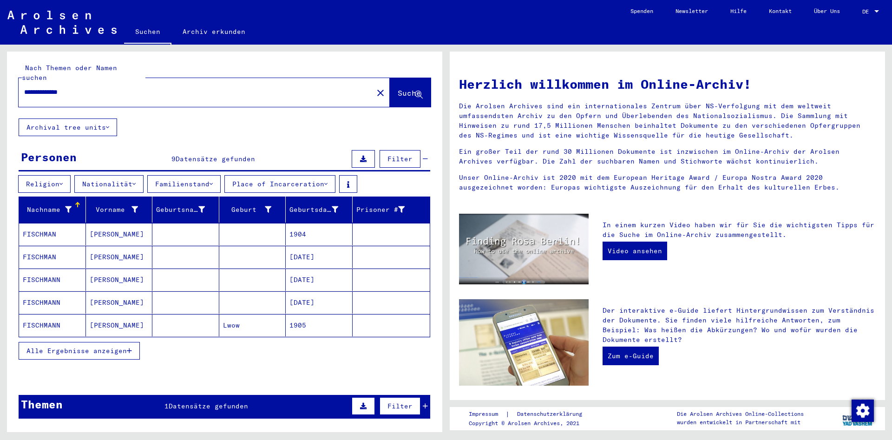
click at [39, 271] on mat-cell "FISCHMANN" at bounding box center [52, 279] width 67 height 22
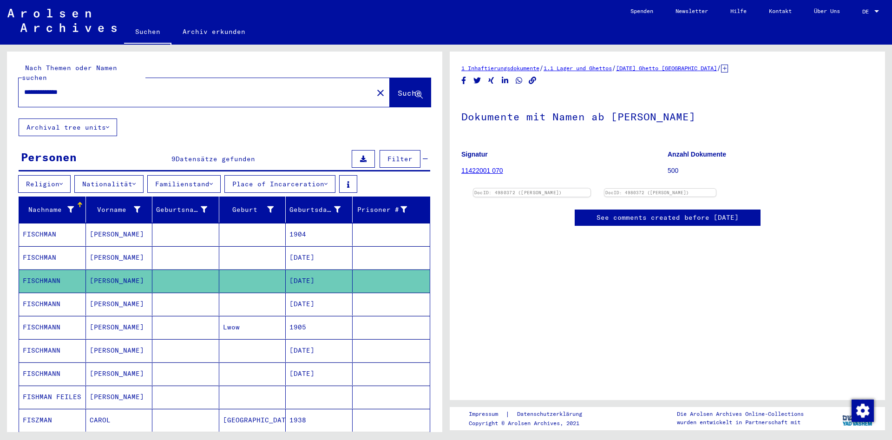
click at [590, 189] on img at bounding box center [531, 189] width 117 height 0
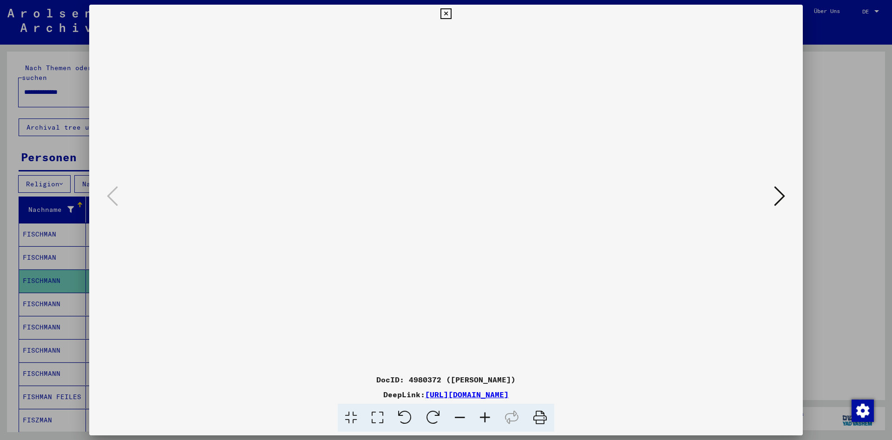
click at [451, 15] on icon at bounding box center [445, 13] width 11 height 11
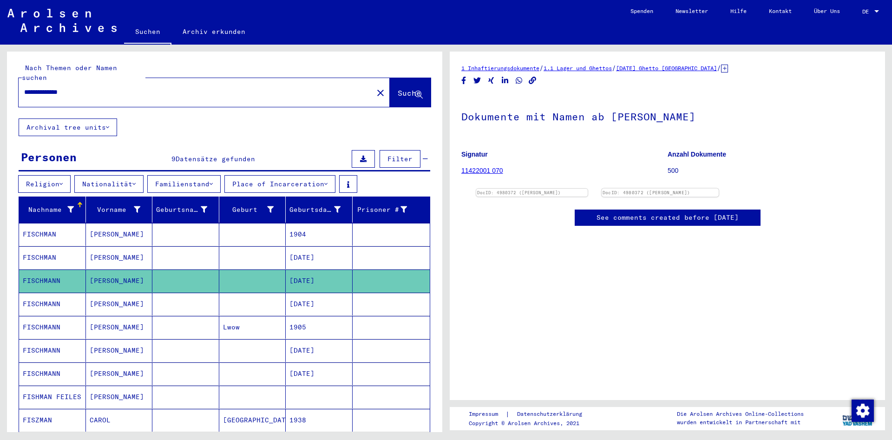
click at [718, 189] on img at bounding box center [659, 189] width 117 height 0
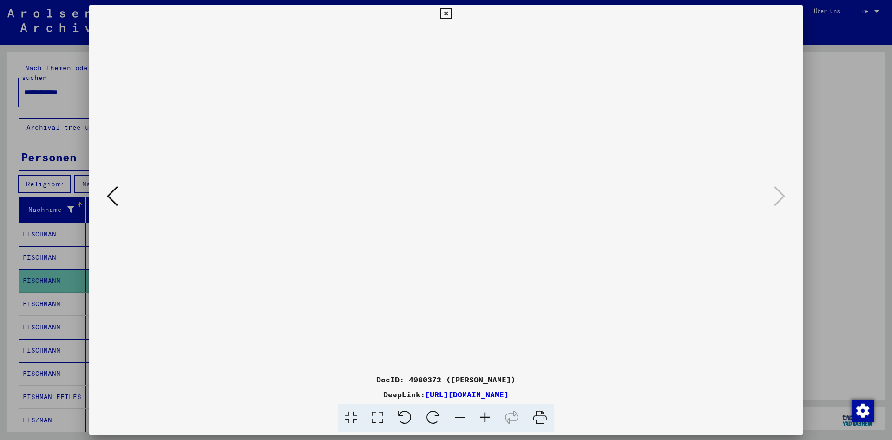
drag, startPoint x: 794, startPoint y: 13, endPoint x: 237, endPoint y: 254, distance: 607.1
click at [451, 13] on icon at bounding box center [445, 13] width 11 height 11
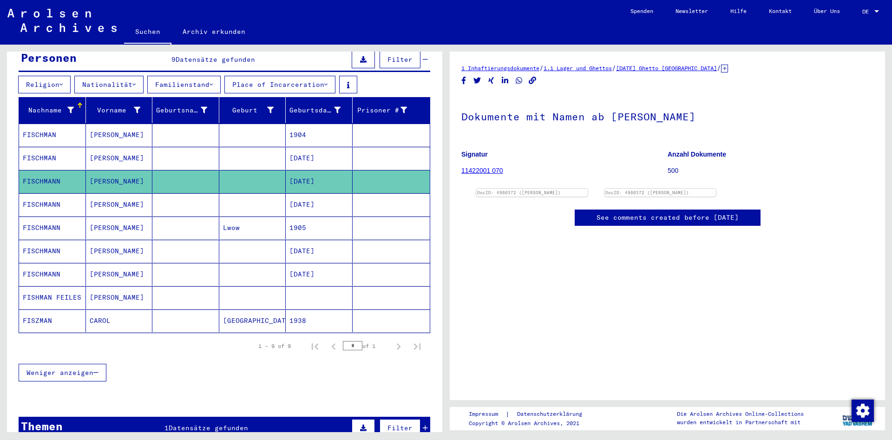
scroll to position [100, 0]
